Goal: Task Accomplishment & Management: Complete application form

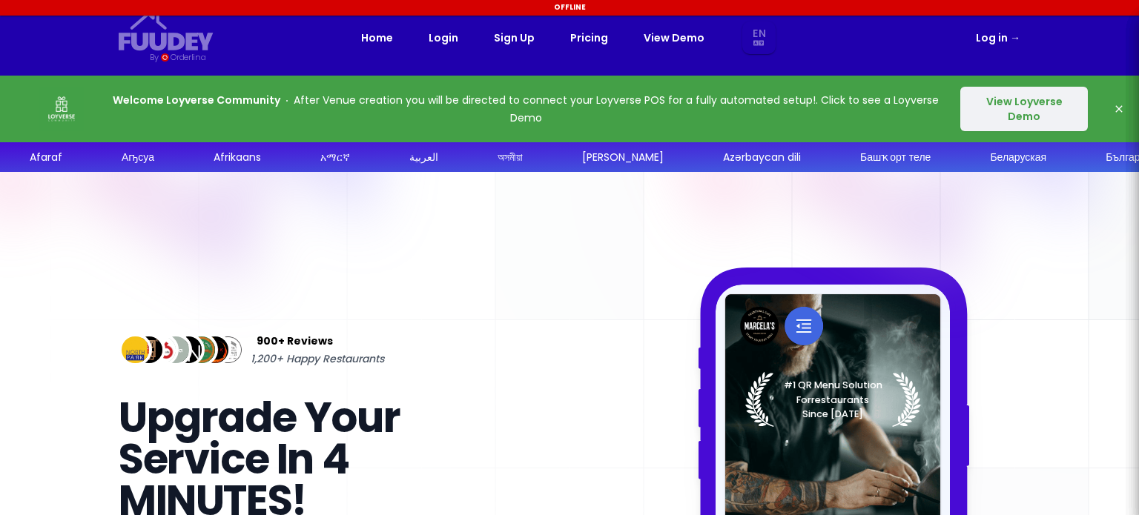
select select "en"
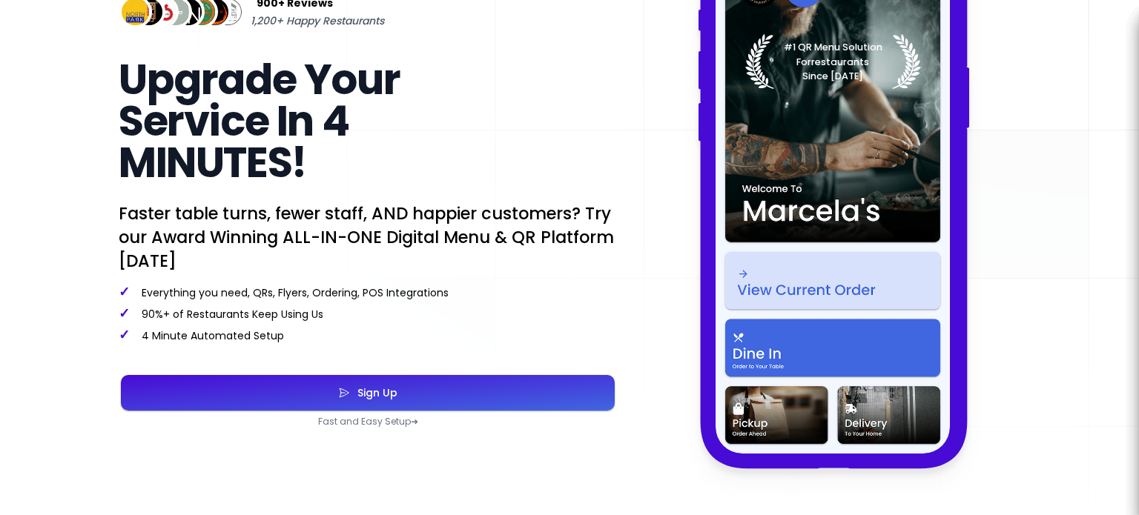
scroll to position [349, 0]
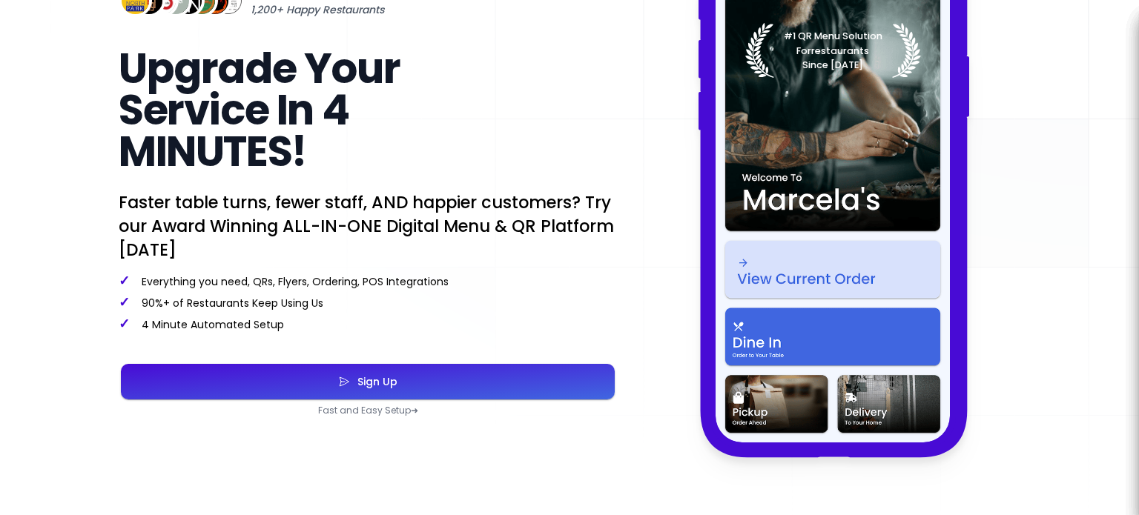
click at [302, 385] on button "Sign Up" at bounding box center [368, 382] width 494 height 36
select select "en"
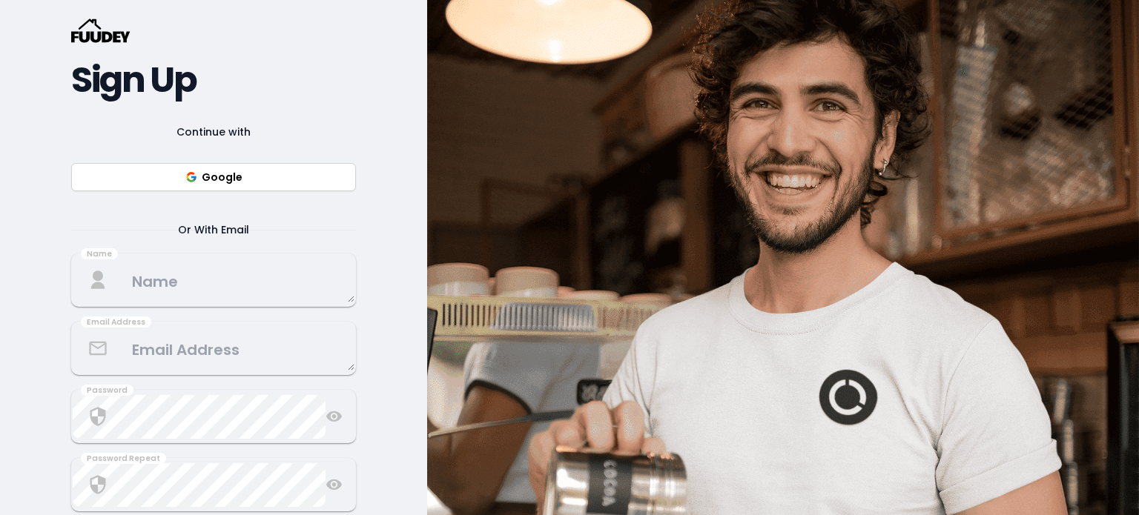
scroll to position [160, 0]
click at [225, 180] on button "Google" at bounding box center [213, 176] width 285 height 28
select select "en"
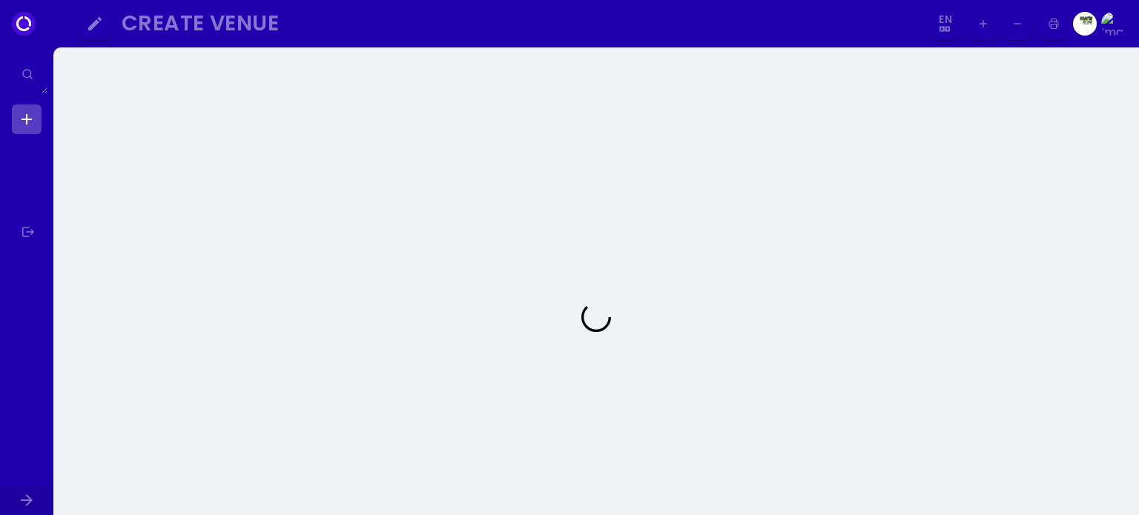
select select "en"
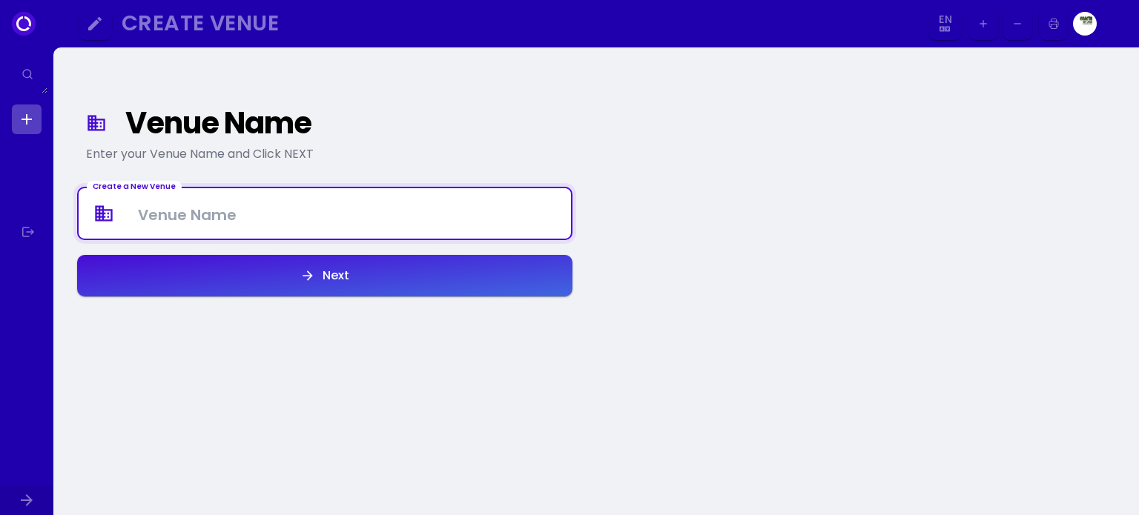
click at [401, 210] on Venue at bounding box center [325, 214] width 492 height 44
type Venue "Hydration Grounds"
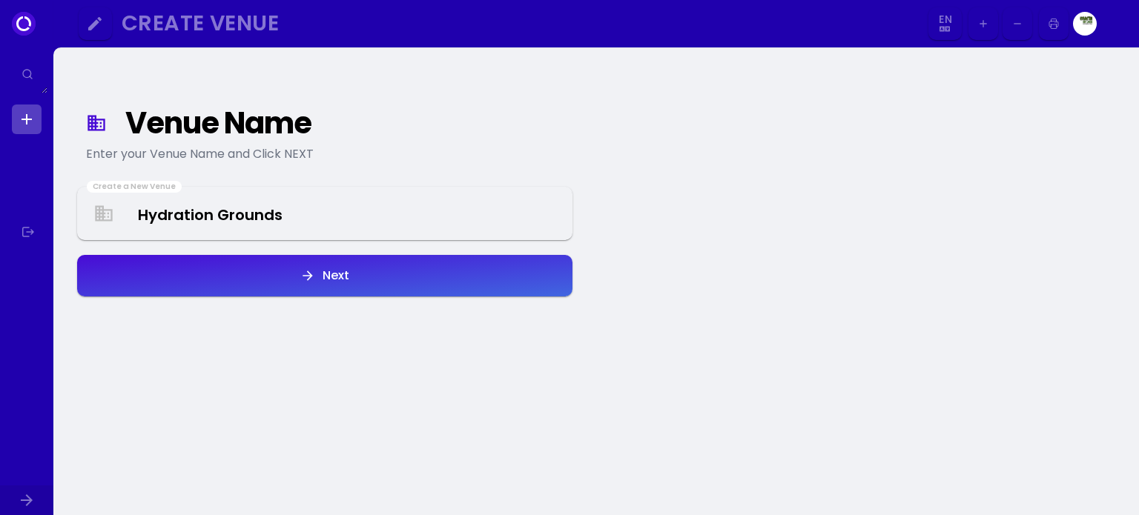
click at [365, 282] on button "Next" at bounding box center [324, 276] width 495 height 42
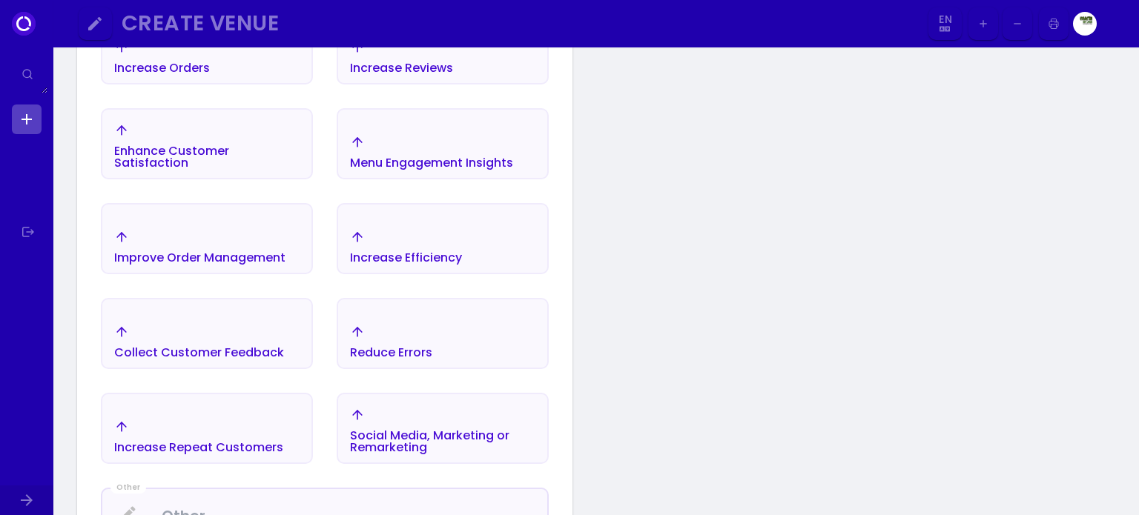
scroll to position [426, 0]
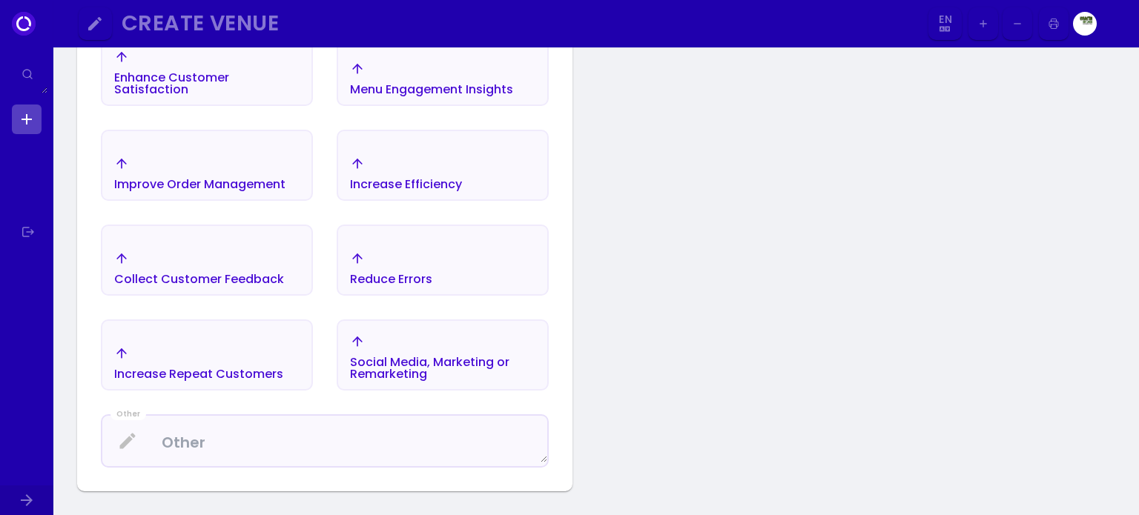
click at [440, 179] on div "Increase Efficiency" at bounding box center [406, 185] width 112 height 12
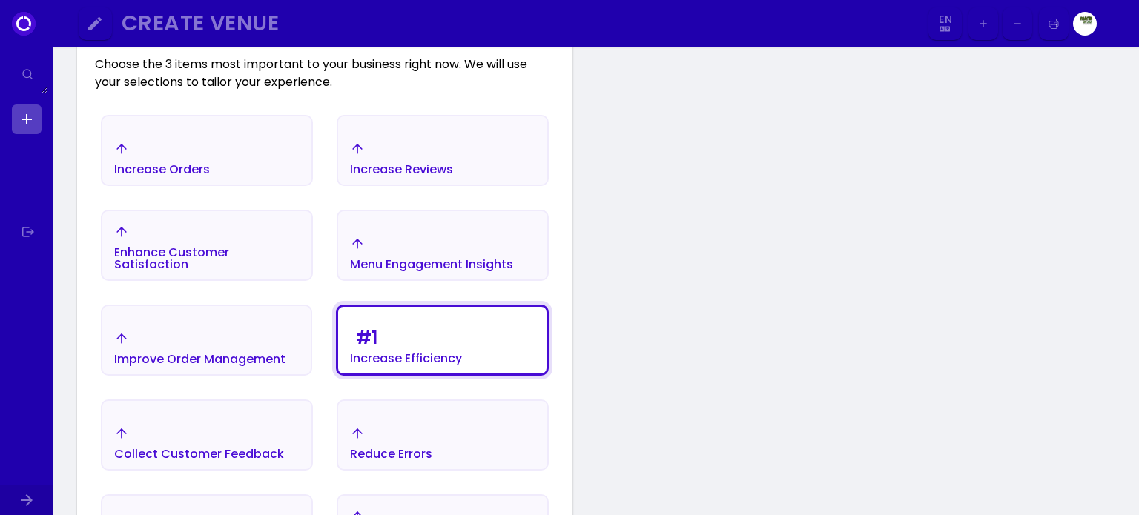
scroll to position [251, 0]
click at [276, 134] on div "Increase Orders" at bounding box center [206, 160] width 209 height 52
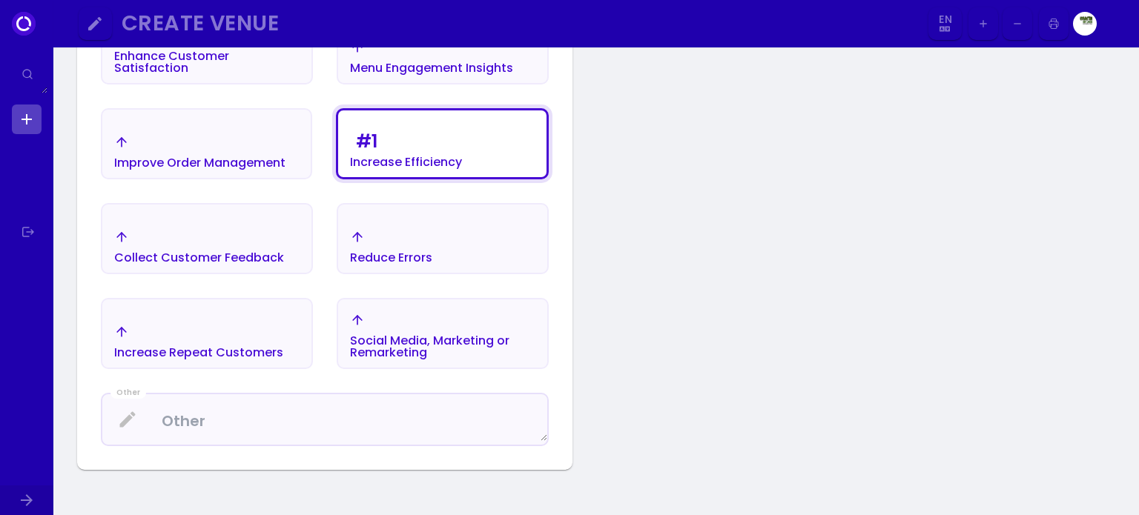
scroll to position [451, 0]
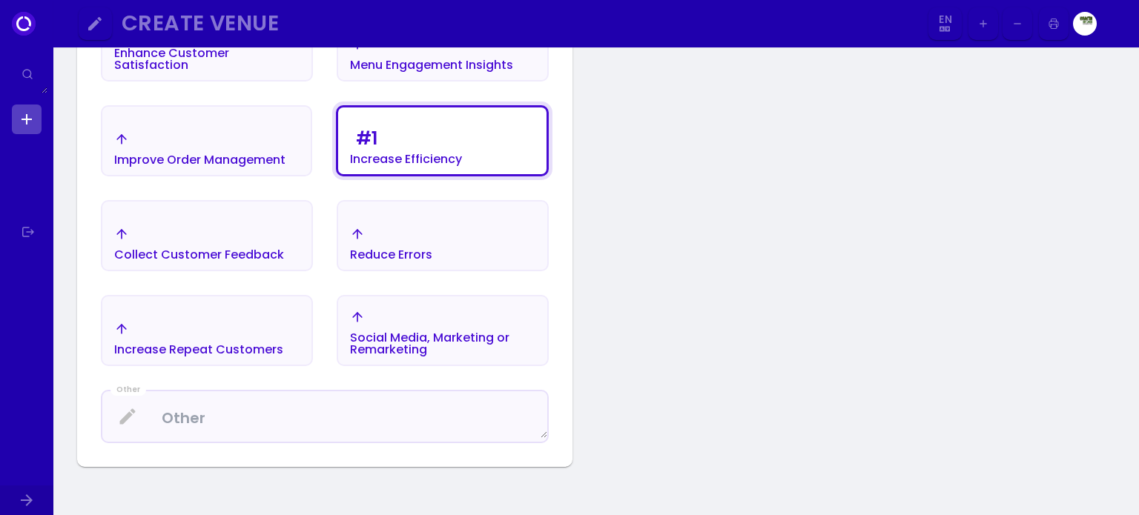
click at [234, 329] on div "Increase Repeat Customers" at bounding box center [198, 339] width 169 height 34
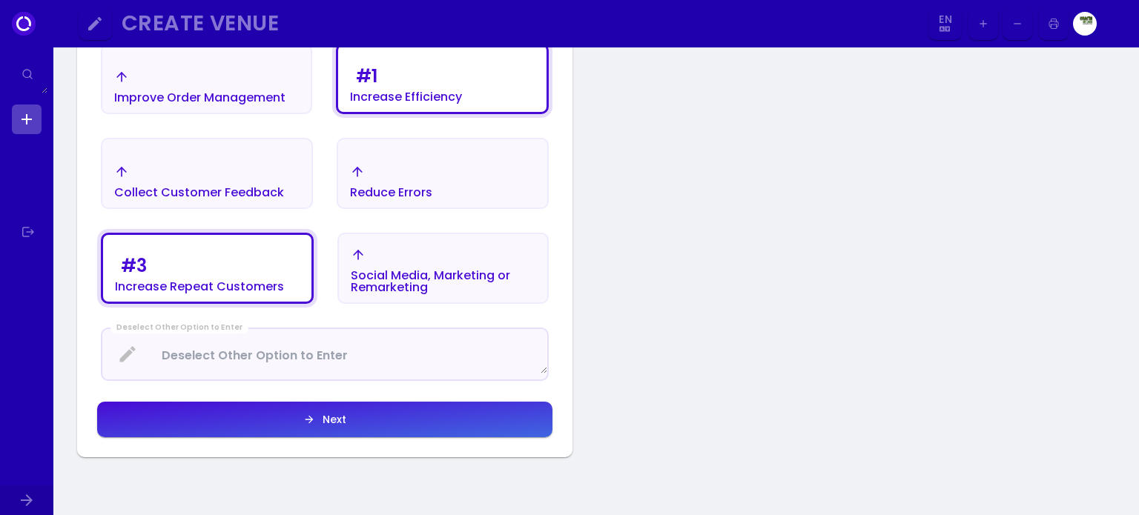
scroll to position [515, 0]
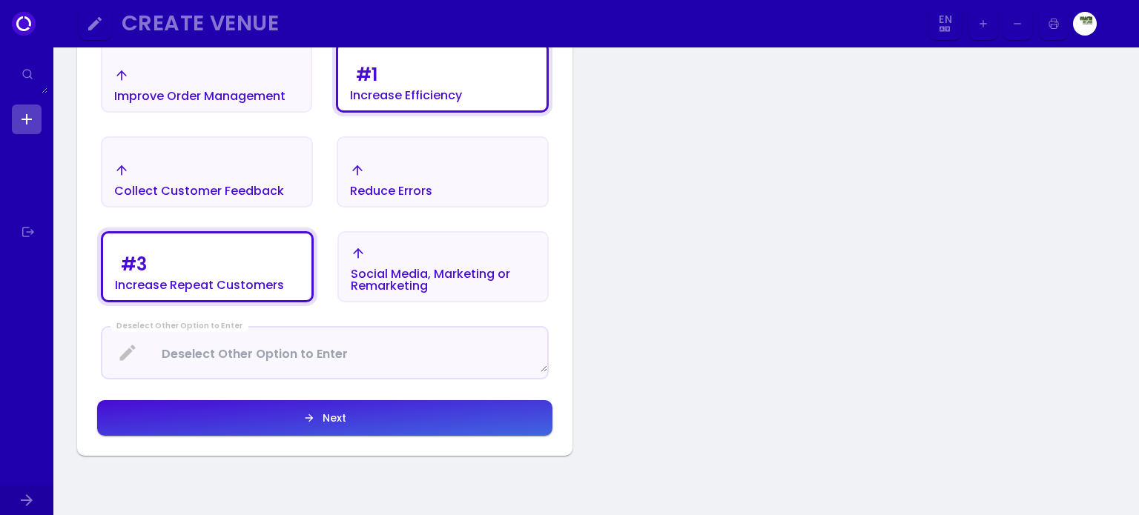
click at [442, 416] on button "Next" at bounding box center [324, 419] width 455 height 36
select select "en"
